Goal: Check status: Check status

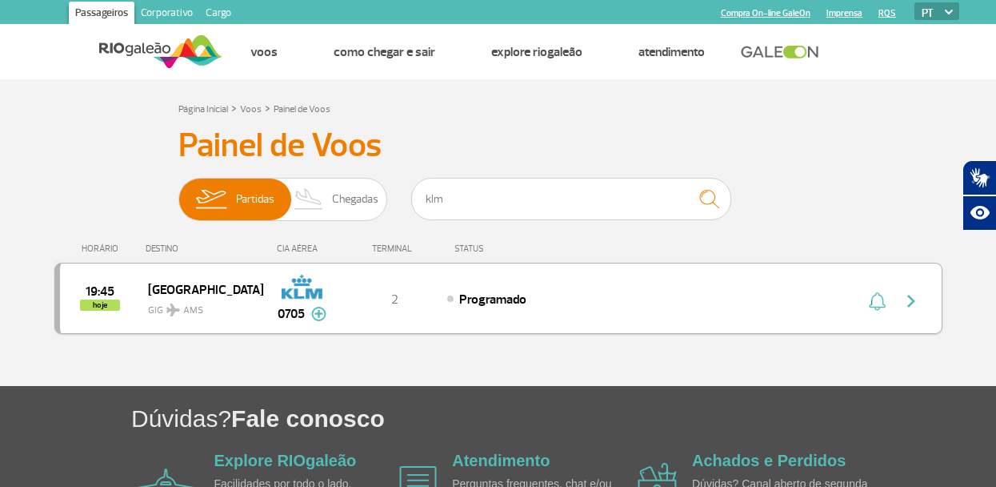
click at [237, 294] on span "GIG AMS" at bounding box center [199, 305] width 102 height 23
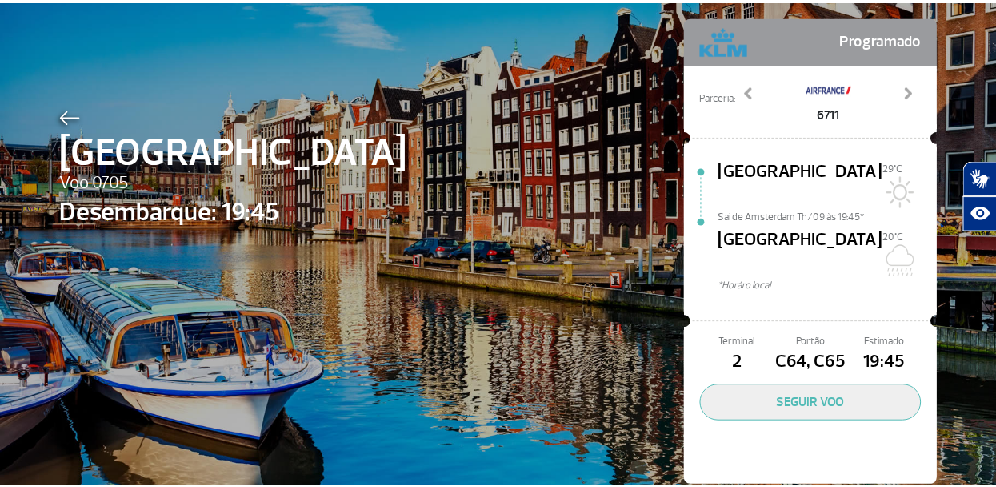
scroll to position [74, 0]
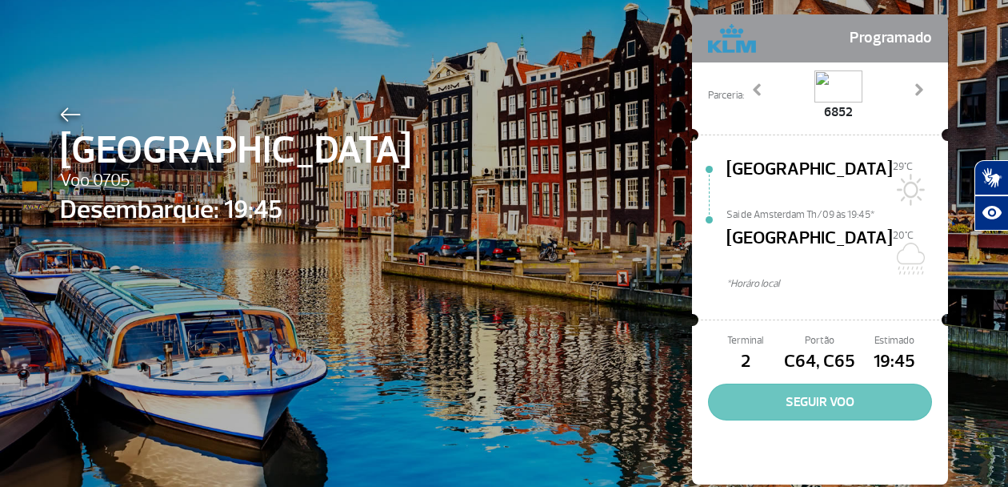
click at [787, 383] on button "SEGUIR VOO" at bounding box center [820, 401] width 224 height 37
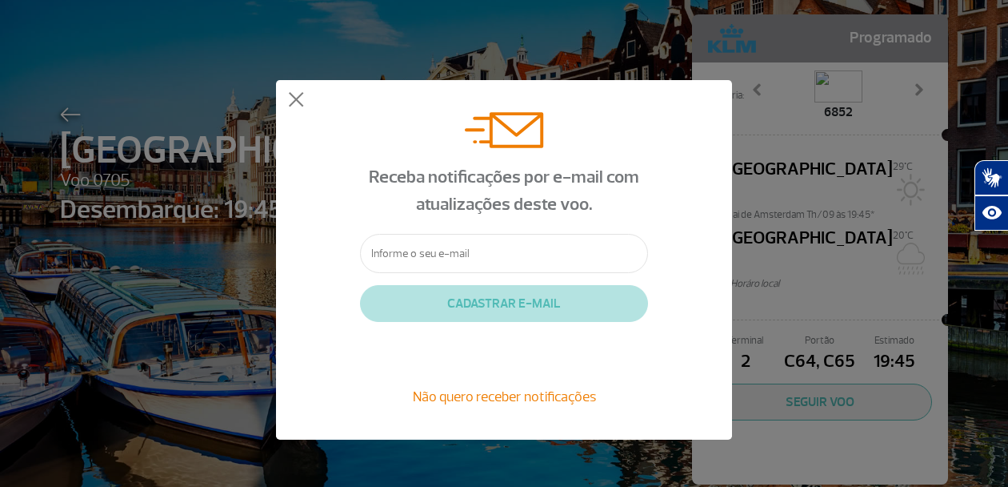
click at [466, 248] on input "text" at bounding box center [504, 253] width 288 height 39
type input "[EMAIL_ADDRESS][DOMAIN_NAME]"
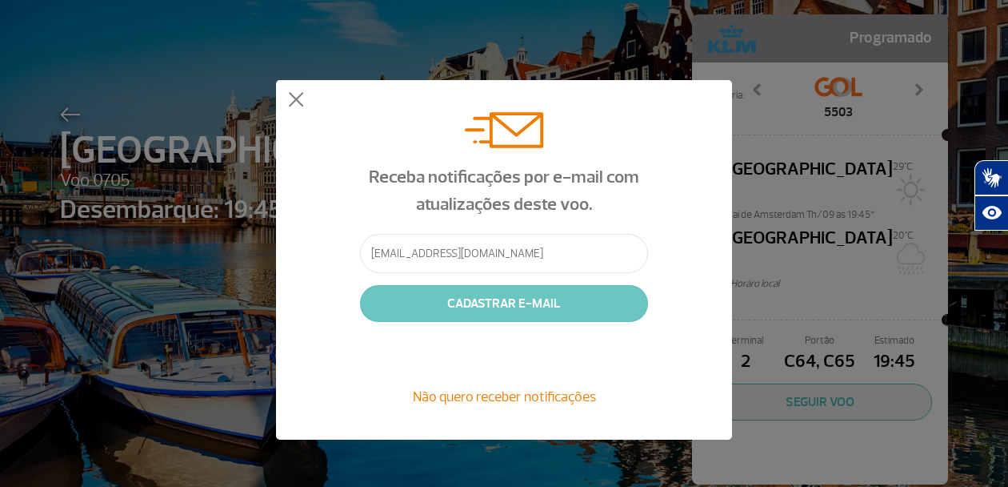
click at [473, 310] on button "CADASTRAR E-MAIL" at bounding box center [504, 303] width 288 height 37
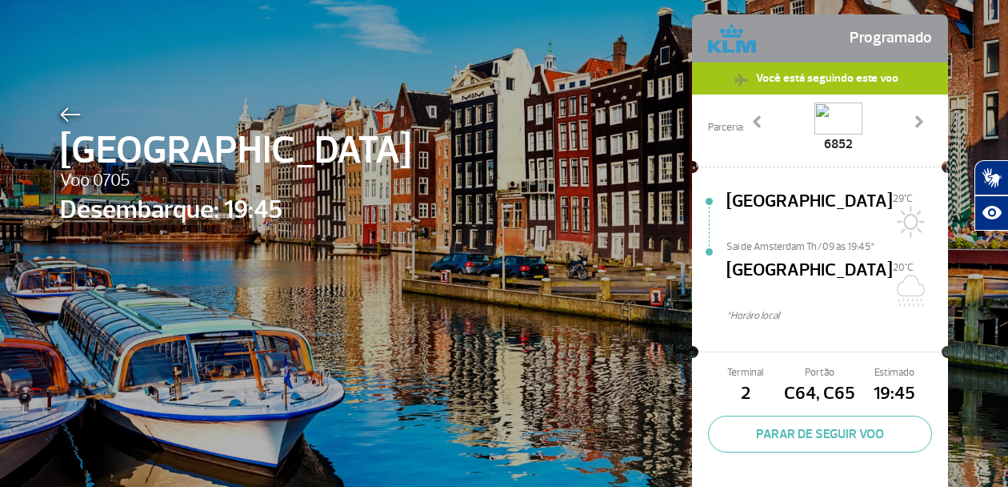
click at [810, 257] on span "[GEOGRAPHIC_DATA]" at bounding box center [810, 282] width 166 height 51
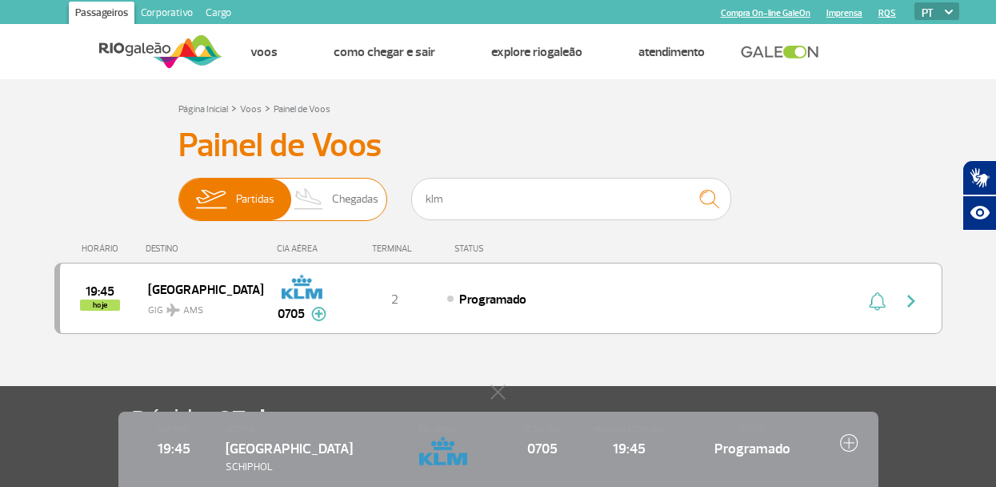
click at [342, 192] on span "Chegadas" at bounding box center [355, 199] width 46 height 42
click at [178, 191] on input "Partidas Chegadas" at bounding box center [178, 191] width 0 height 0
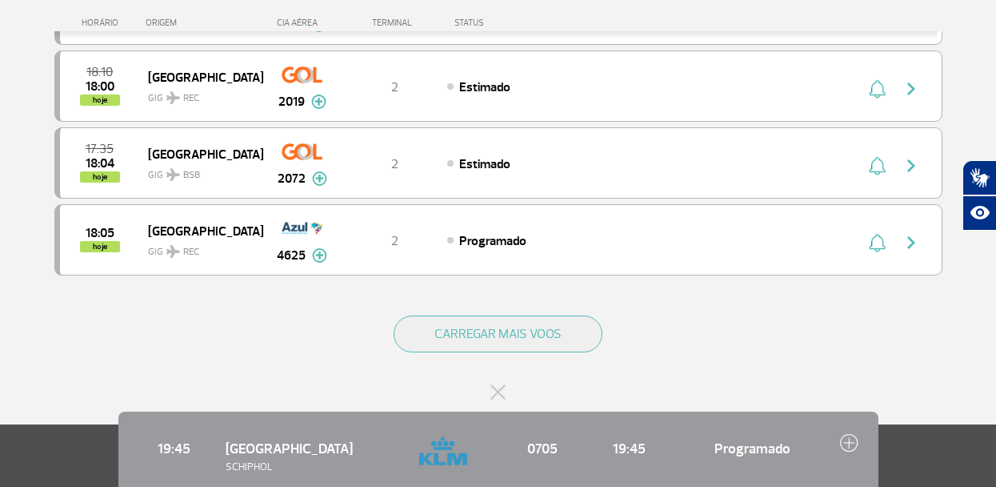
scroll to position [1540, 0]
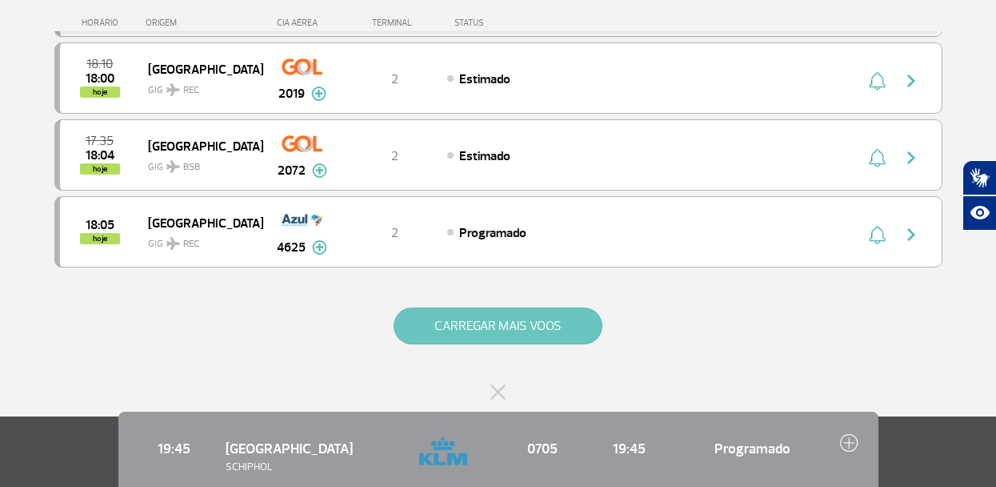
click at [493, 320] on button "CARREGAR MAIS VOOS" at bounding box center [498, 325] width 209 height 37
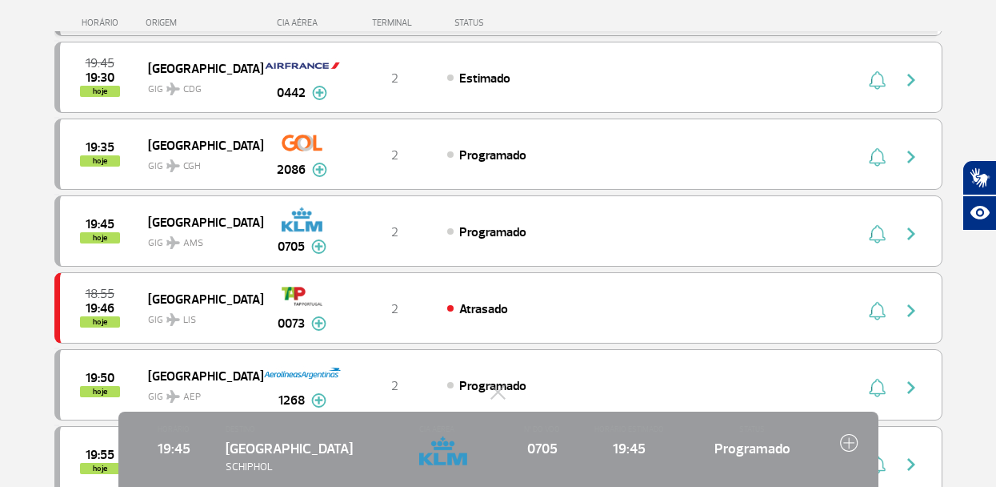
scroll to position [2239, 0]
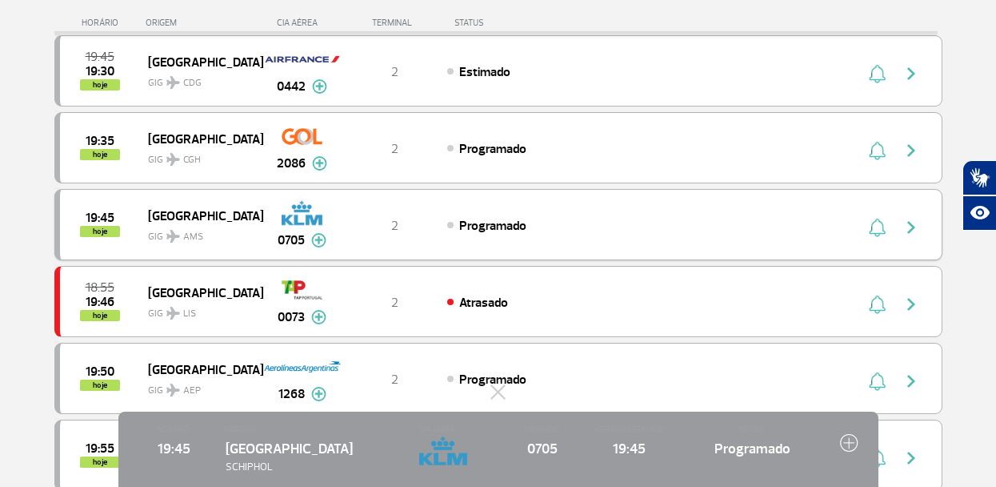
click at [363, 229] on div "2" at bounding box center [395, 225] width 106 height 18
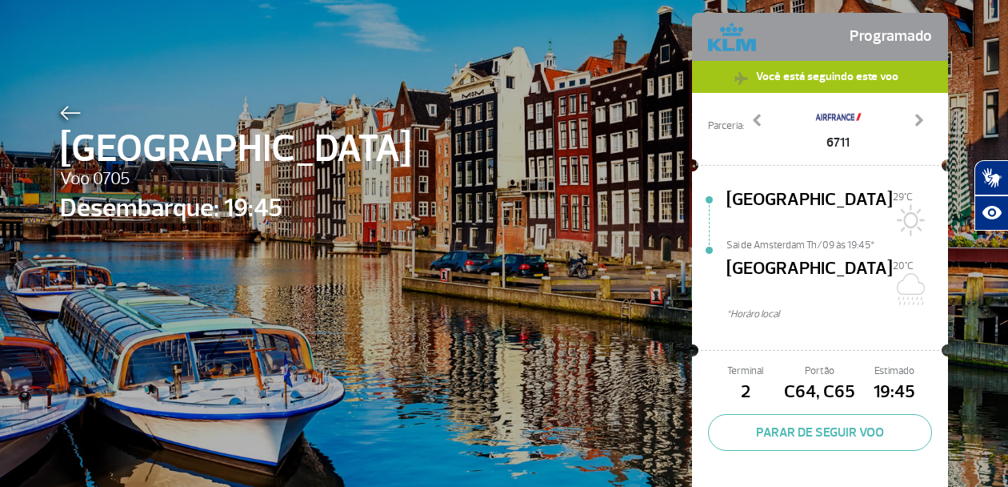
scroll to position [76, 0]
